Goal: Task Accomplishment & Management: Use online tool/utility

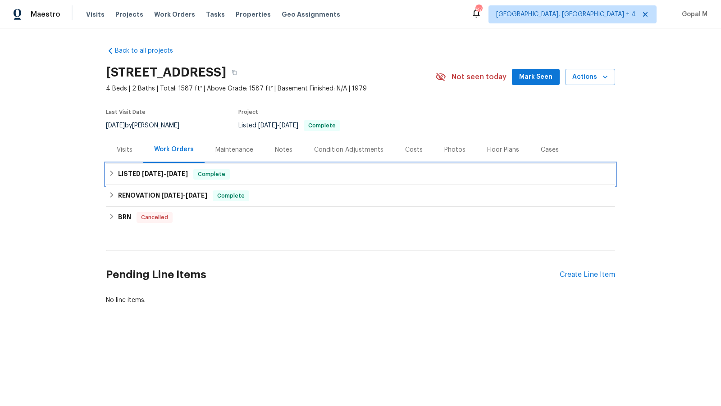
click at [432, 170] on div "LISTED 3/14/25 - 3/17/25 Complete" at bounding box center [361, 174] width 504 height 11
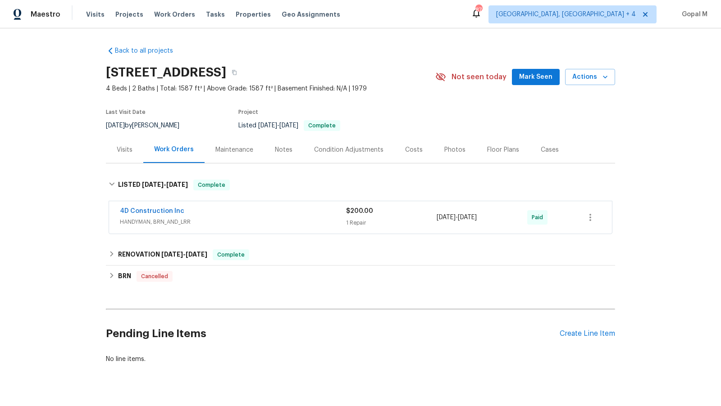
click at [402, 220] on div "1 Repair" at bounding box center [391, 223] width 91 height 9
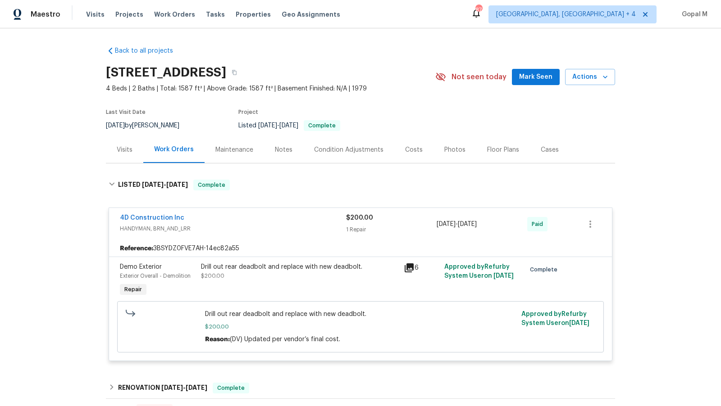
click at [129, 154] on div "Visits" at bounding box center [125, 150] width 16 height 9
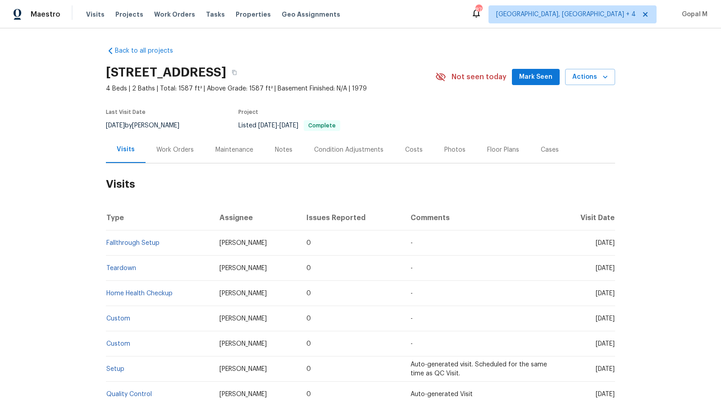
click at [182, 152] on div "Work Orders" at bounding box center [174, 150] width 37 height 9
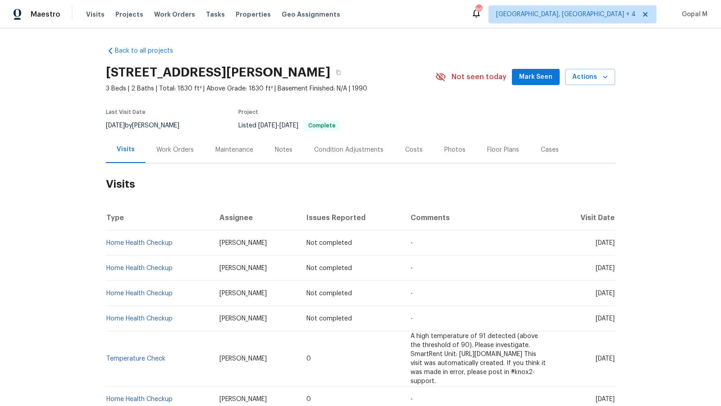
click at [181, 150] on div "Work Orders" at bounding box center [174, 150] width 37 height 9
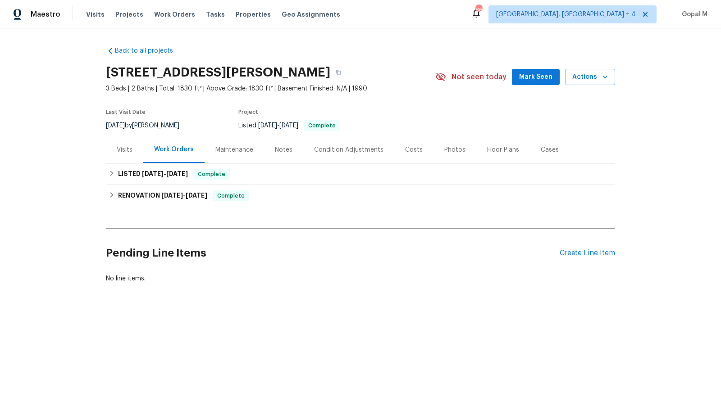
click at [126, 145] on div "Visits" at bounding box center [124, 150] width 37 height 27
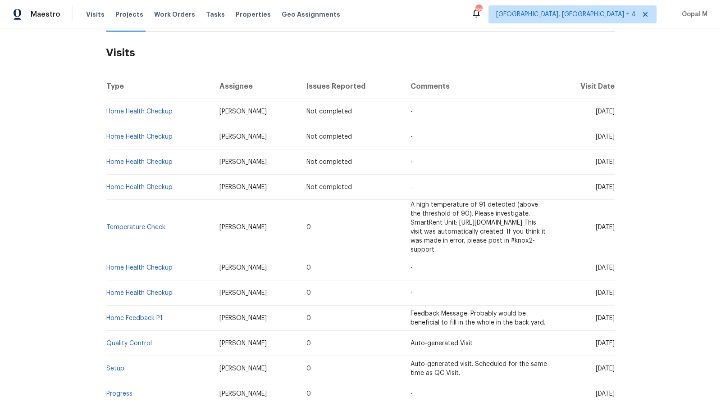
scroll to position [133, 0]
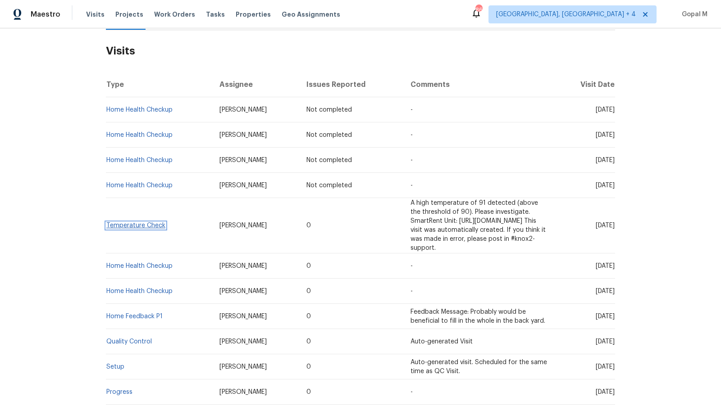
click at [134, 223] on link "Temperature Check" at bounding box center [135, 226] width 59 height 6
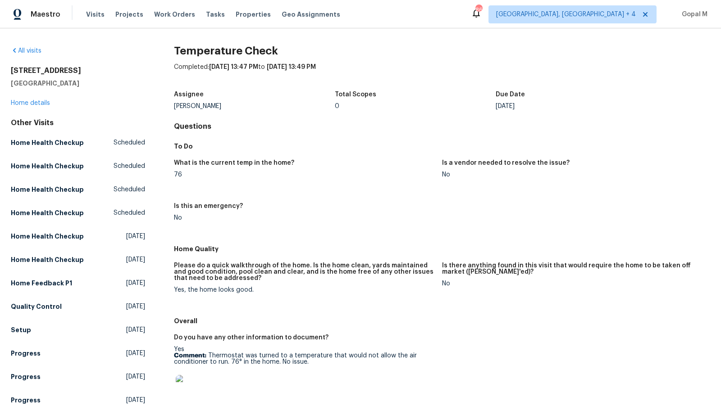
scroll to position [11, 0]
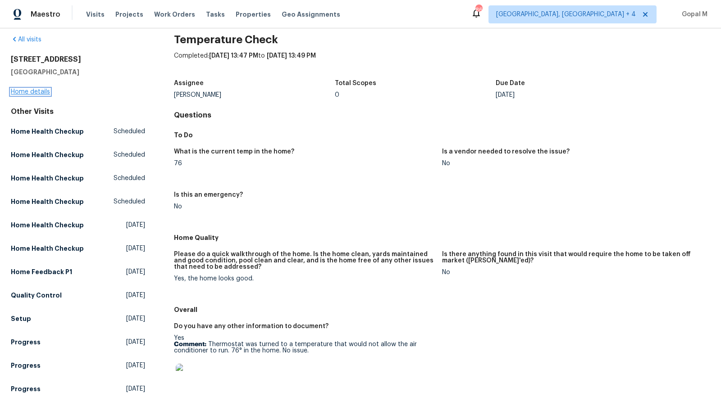
click at [30, 92] on link "Home details" at bounding box center [30, 92] width 39 height 6
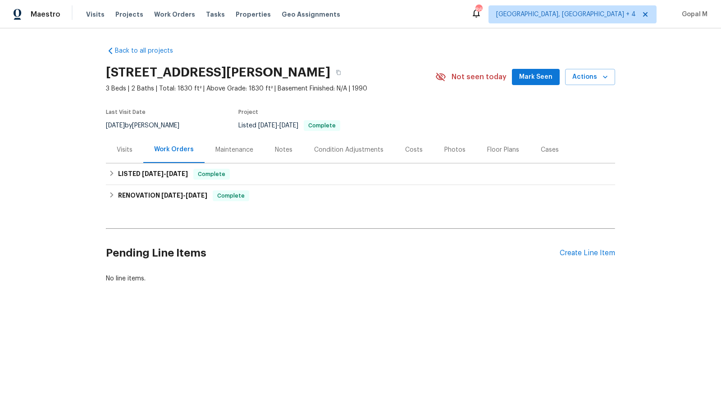
click at [124, 144] on div "Visits" at bounding box center [124, 150] width 37 height 27
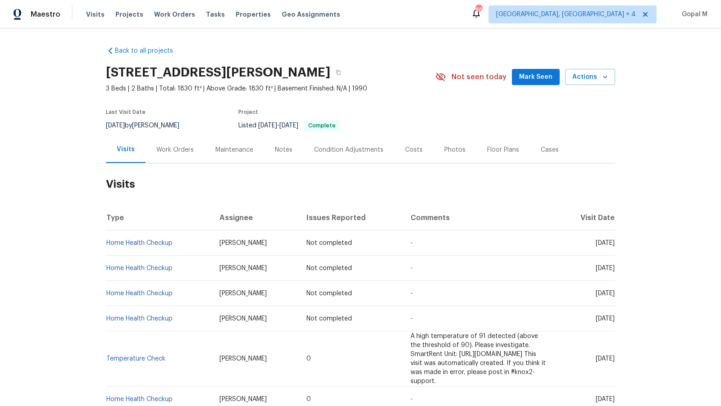
click at [534, 147] on div "Cases" at bounding box center [550, 150] width 40 height 27
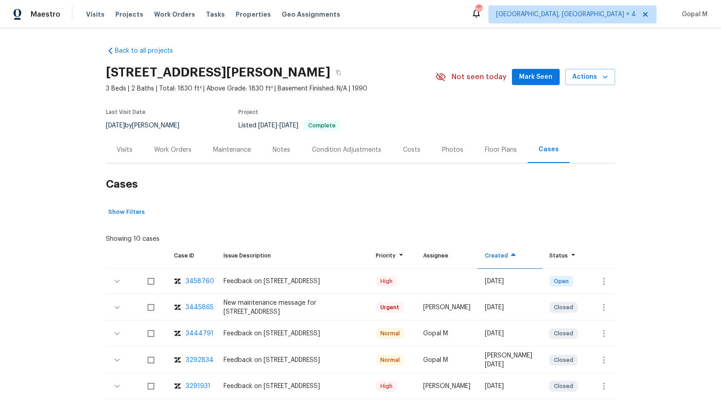
click at [122, 146] on div "Visits" at bounding box center [125, 150] width 16 height 9
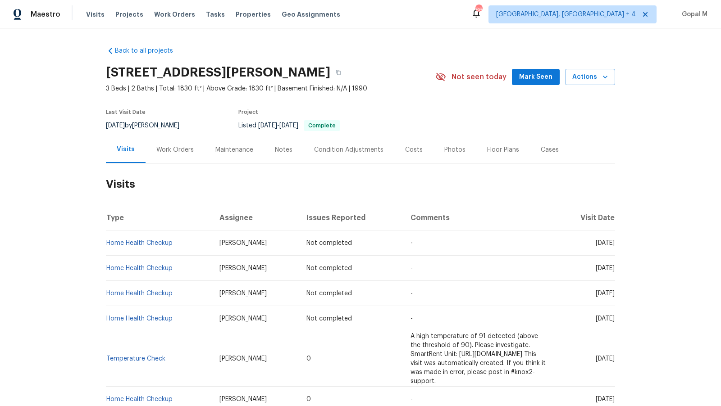
click at [549, 146] on div "Cases" at bounding box center [550, 150] width 18 height 9
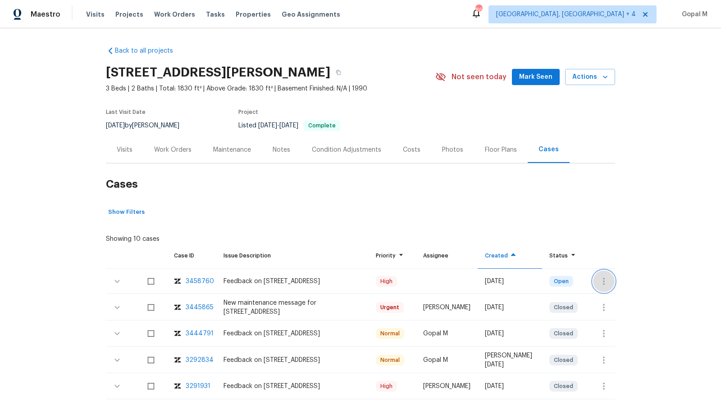
click at [607, 282] on icon "button" at bounding box center [603, 281] width 11 height 11
click at [607, 282] on li "Create a visit" at bounding box center [639, 281] width 93 height 15
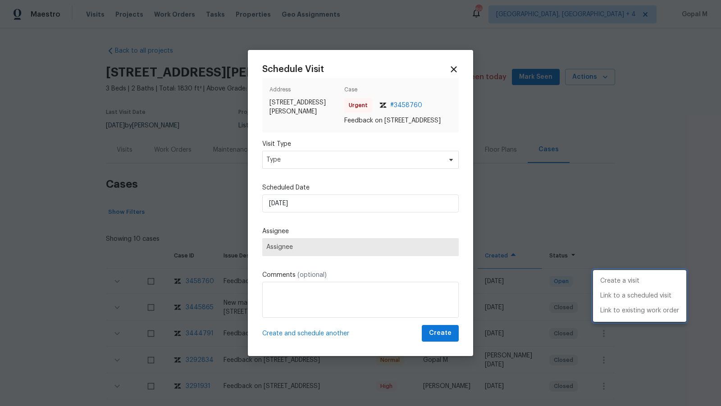
click at [405, 160] on div at bounding box center [360, 203] width 721 height 406
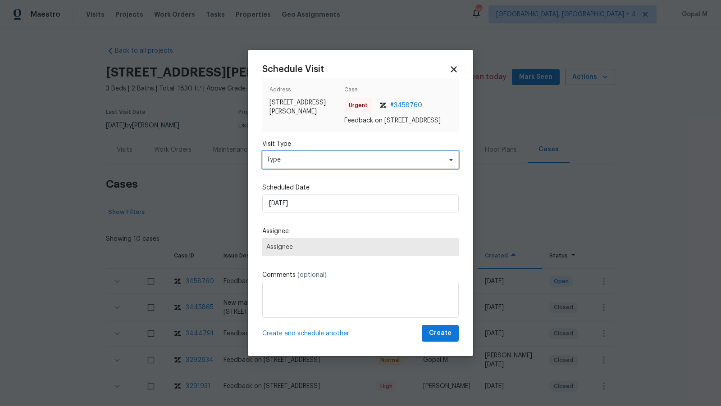
click at [405, 160] on span "Type" at bounding box center [353, 159] width 175 height 9
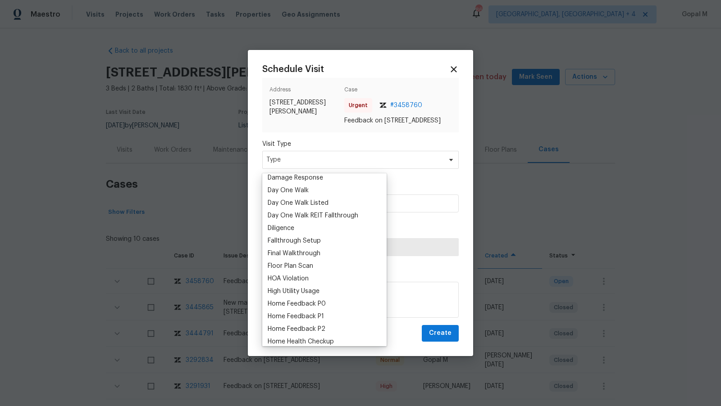
scroll to position [155, 0]
click at [311, 315] on div "Home Feedback P1" at bounding box center [296, 316] width 56 height 9
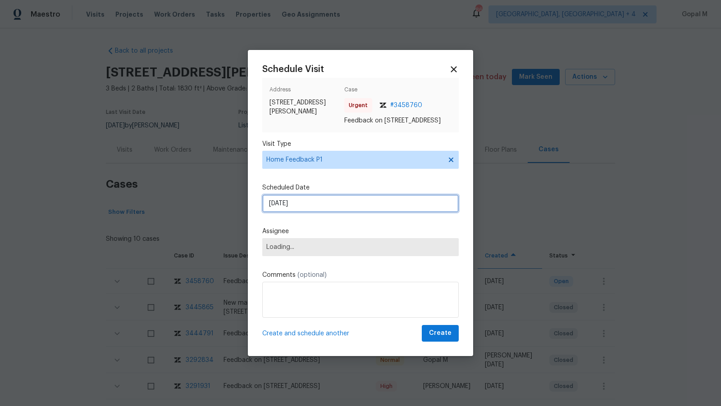
click at [332, 206] on input "[DATE]" at bounding box center [360, 204] width 196 height 18
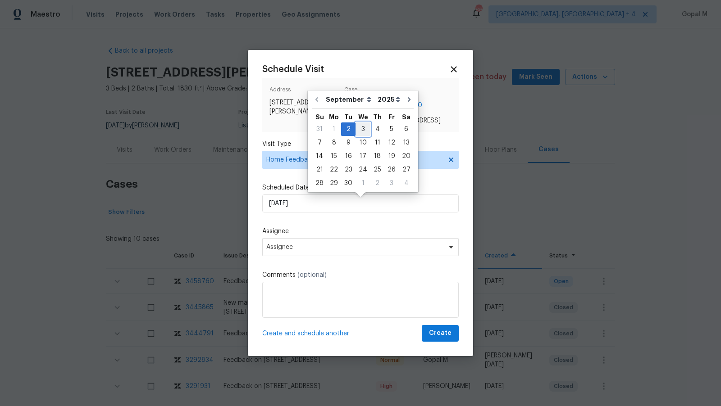
click at [357, 128] on div "3" at bounding box center [363, 129] width 15 height 13
type input "[DATE]"
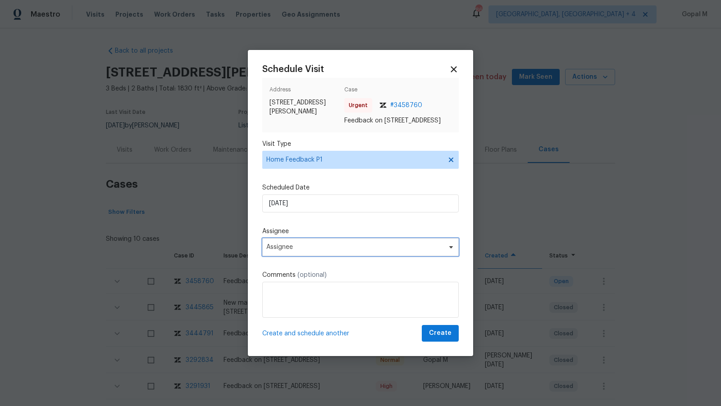
click at [341, 251] on span "Assignee" at bounding box center [354, 247] width 177 height 7
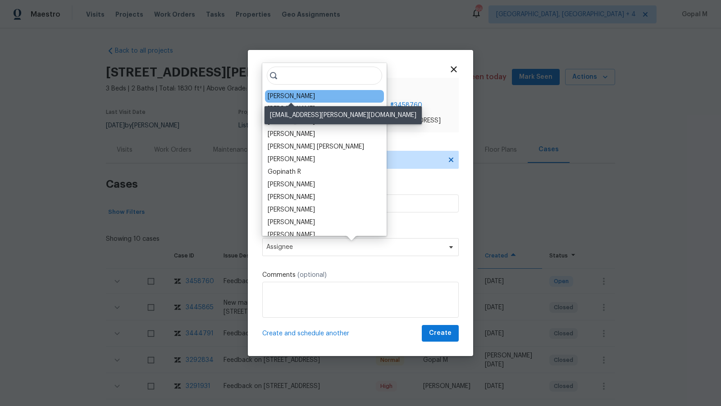
click at [301, 94] on div "[PERSON_NAME]" at bounding box center [291, 96] width 47 height 9
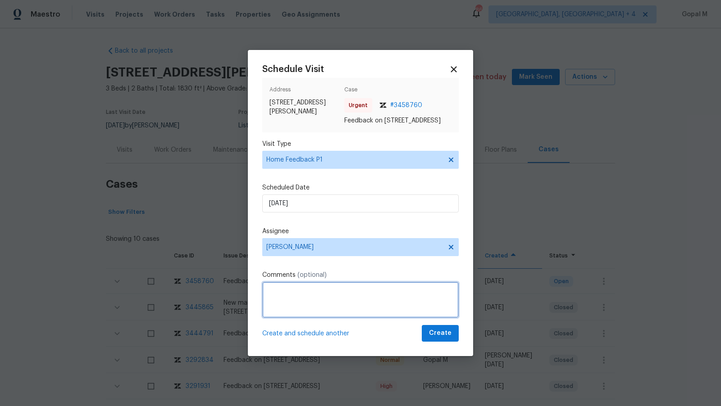
click at [341, 311] on textarea at bounding box center [360, 300] width 196 height 36
paste textarea "lock is sticking"
click at [372, 314] on textarea "The door is not docked, Seems like lock is sticking" at bounding box center [360, 300] width 196 height 36
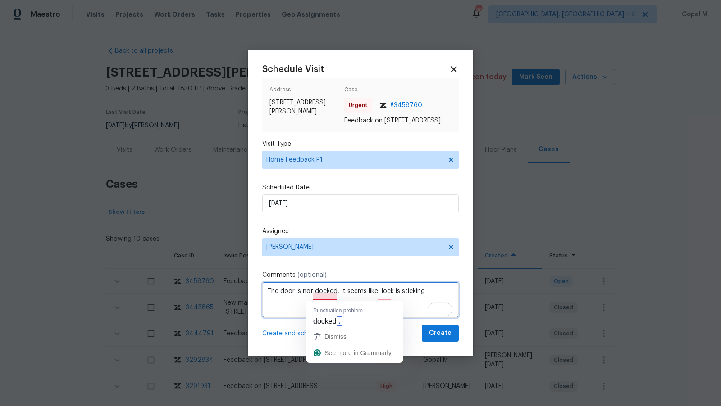
click at [321, 296] on textarea "The door is not docked, It seems like lock is sticking" at bounding box center [360, 300] width 196 height 36
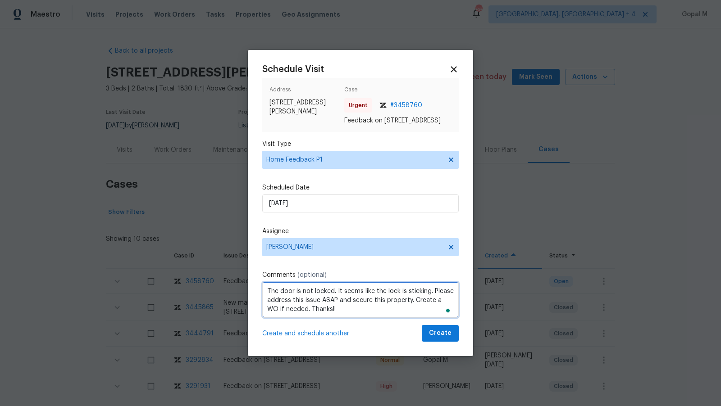
type textarea "The door is not locked. It seems like the lock is sticking. Please address this…"
click at [426, 337] on button "Create" at bounding box center [440, 333] width 37 height 17
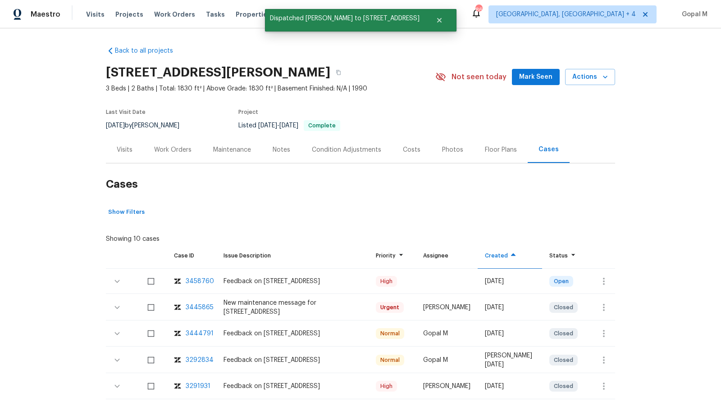
click at [120, 146] on div "Visits" at bounding box center [125, 150] width 16 height 9
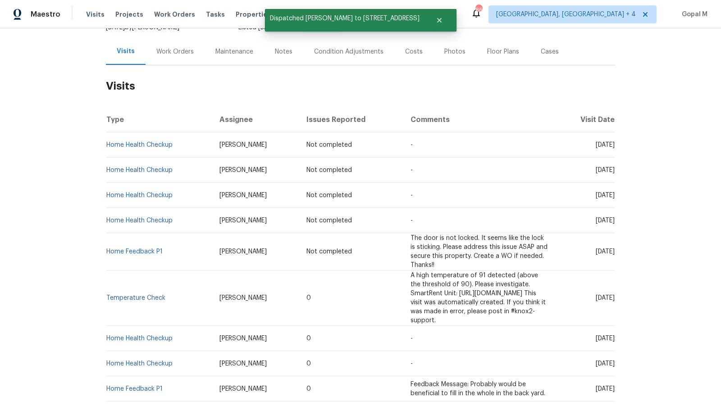
scroll to position [99, 0]
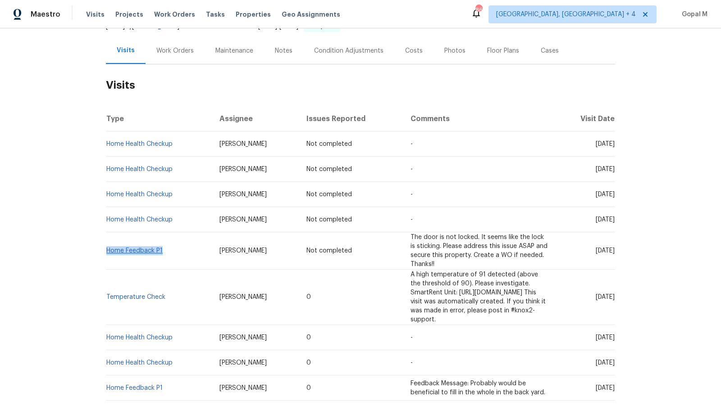
drag, startPoint x: 166, startPoint y: 246, endPoint x: 108, endPoint y: 244, distance: 58.6
click at [108, 244] on td "Home Feedback P1" at bounding box center [159, 250] width 106 height 37
copy link "Home Feedback P1"
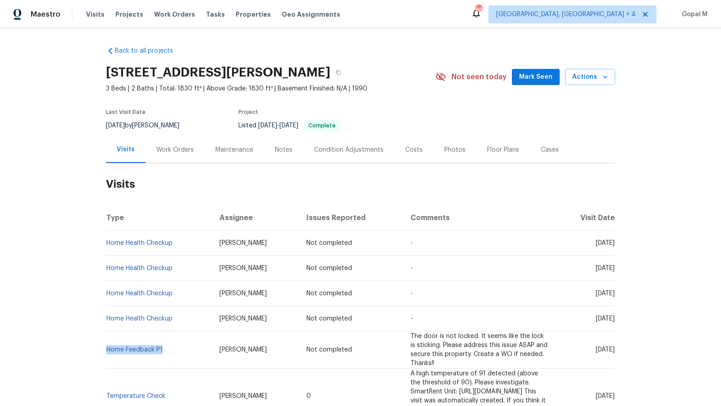
drag, startPoint x: 135, startPoint y: 125, endPoint x: 103, endPoint y: 125, distance: 31.5
click at [103, 125] on div "Back to all projects [STREET_ADDRESS] 3 Beds | 2 Baths | Total: 1830 ft² | Abov…" at bounding box center [360, 217] width 721 height 378
copy span "[DATE]"
click at [182, 152] on div "Work Orders" at bounding box center [174, 150] width 37 height 9
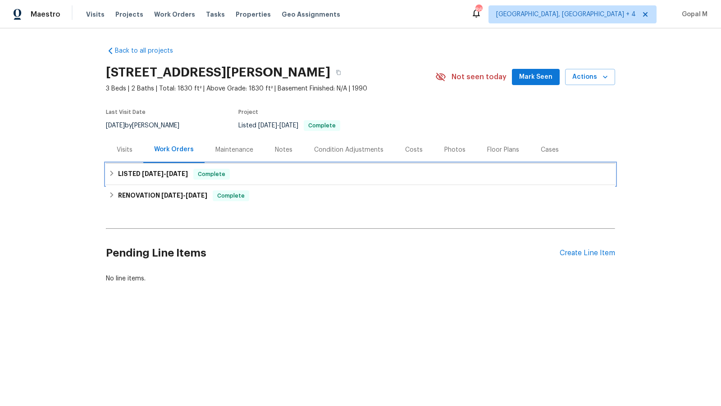
click at [251, 178] on div "LISTED [DATE] - [DATE] Complete" at bounding box center [361, 174] width 504 height 11
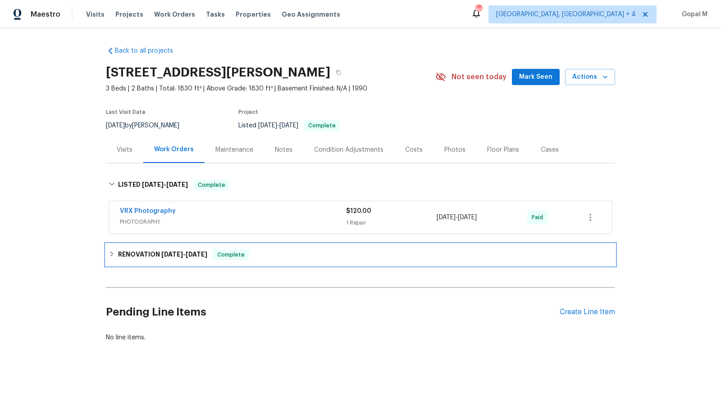
click at [378, 260] on div "RENOVATION [DATE] - [DATE] Complete" at bounding box center [360, 255] width 509 height 22
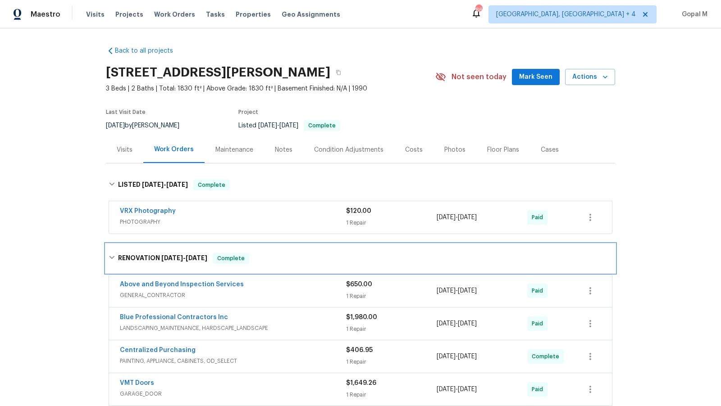
scroll to position [110, 0]
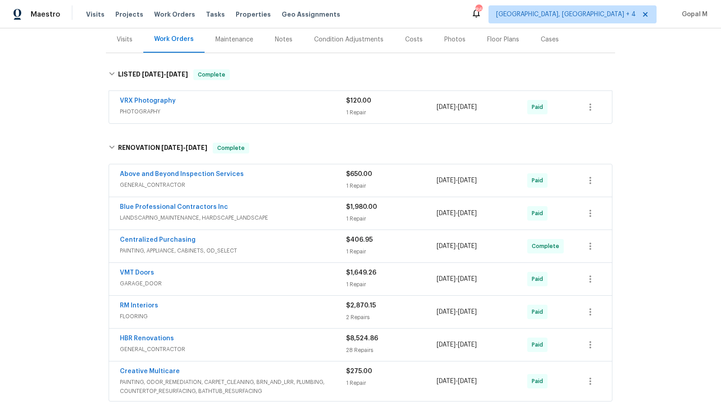
drag, startPoint x: 501, startPoint y: 178, endPoint x: 438, endPoint y: 182, distance: 63.6
click at [438, 182] on div "[DATE] - [DATE]" at bounding box center [482, 181] width 91 height 22
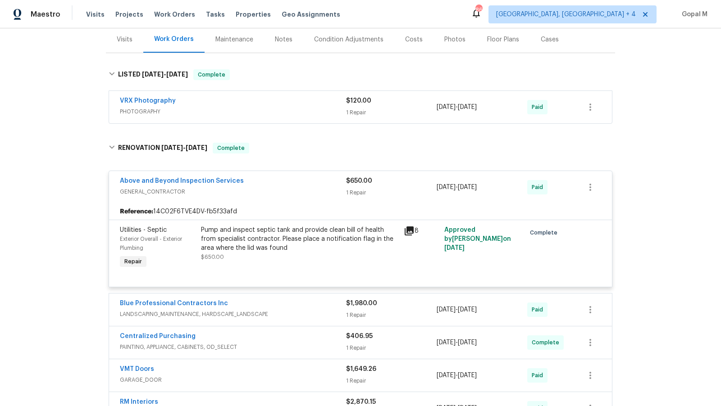
copy span "[DATE] - [DATE]"
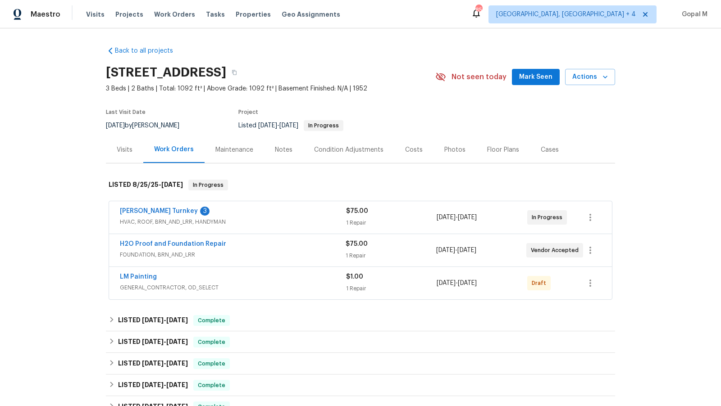
click at [406, 211] on div "$75.00" at bounding box center [391, 211] width 91 height 9
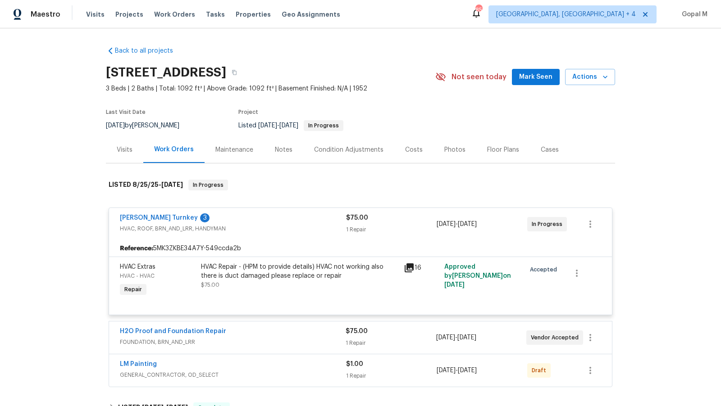
click at [404, 340] on div "1 Repair" at bounding box center [391, 343] width 90 height 9
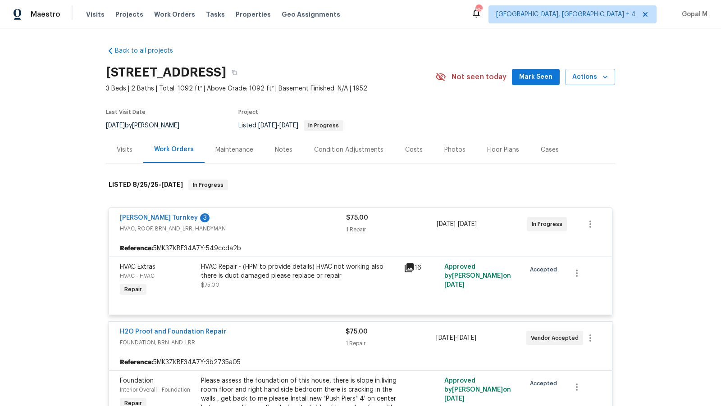
click at [124, 152] on div "Visits" at bounding box center [125, 150] width 16 height 9
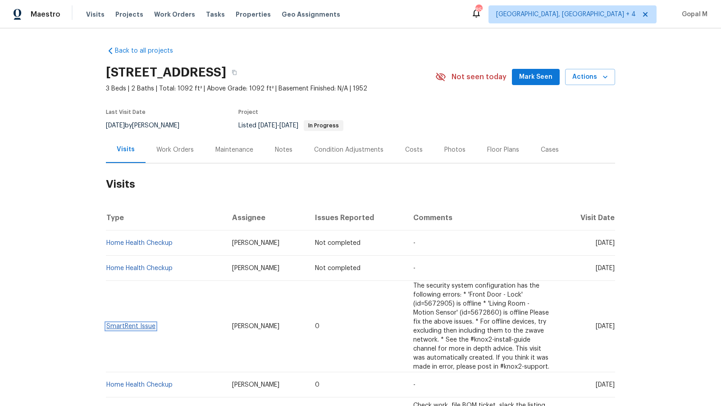
click at [136, 324] on link "SmartRent Issue" at bounding box center [130, 327] width 49 height 6
